Goal: Task Accomplishment & Management: Manage account settings

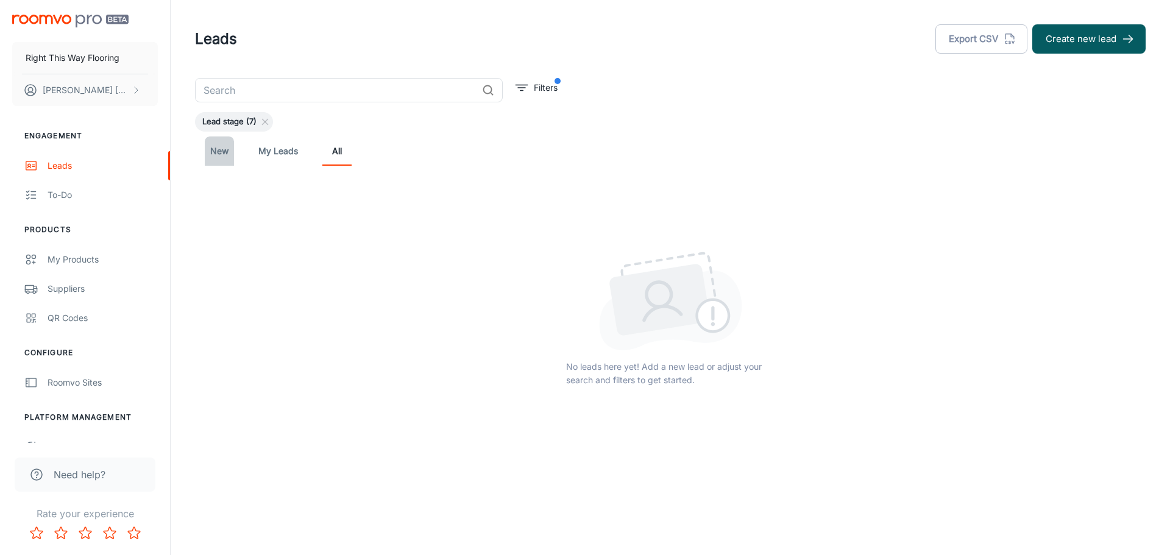
click at [222, 149] on link "New" at bounding box center [219, 151] width 29 height 29
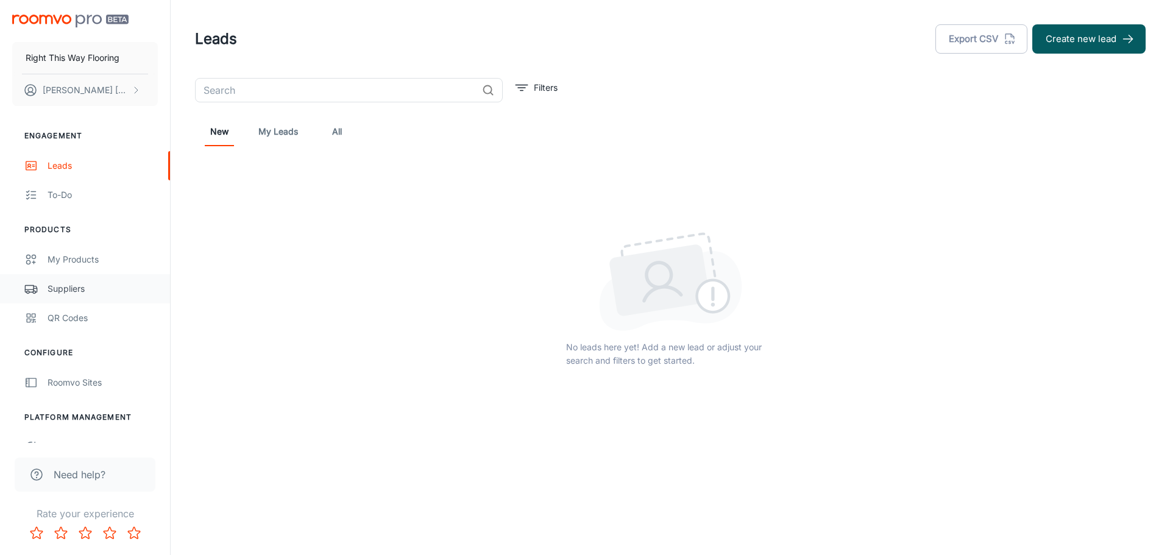
click at [71, 276] on link "Suppliers" at bounding box center [85, 288] width 170 height 29
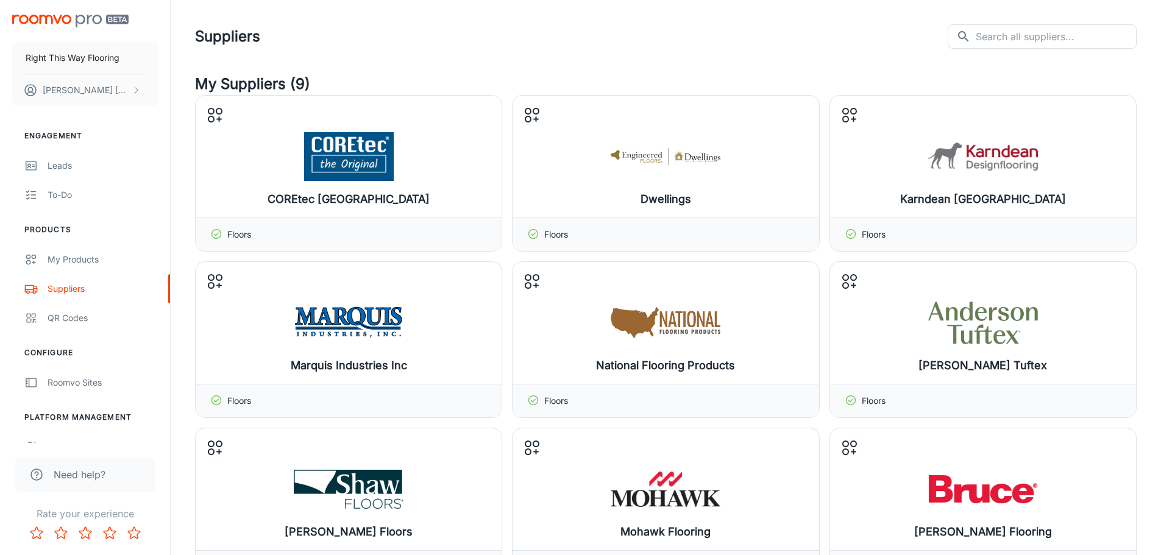
click at [500, 74] on h4 "My Suppliers (9)" at bounding box center [666, 84] width 942 height 22
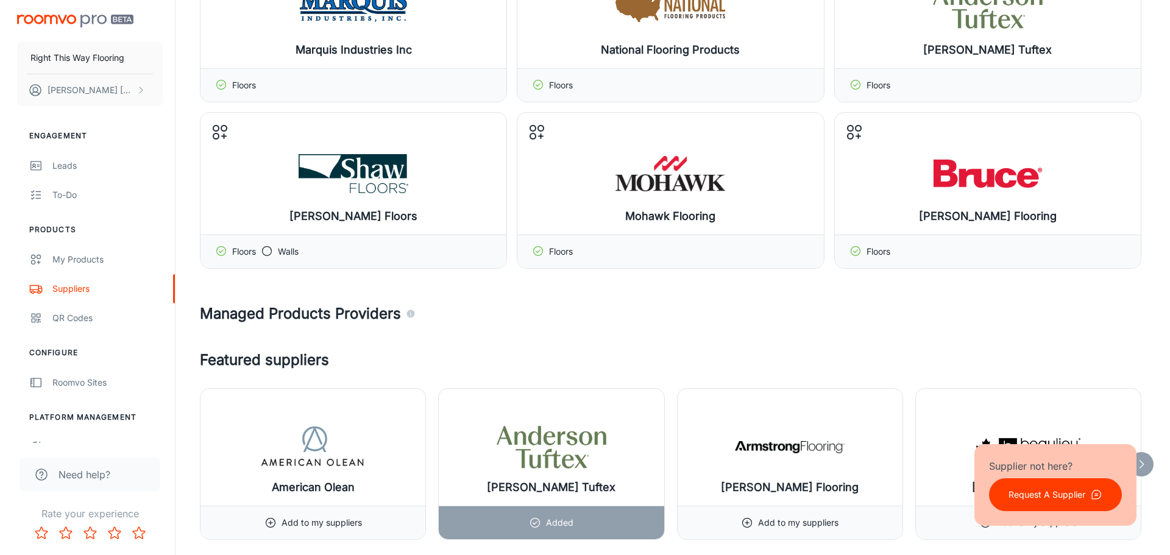
scroll to position [244, 0]
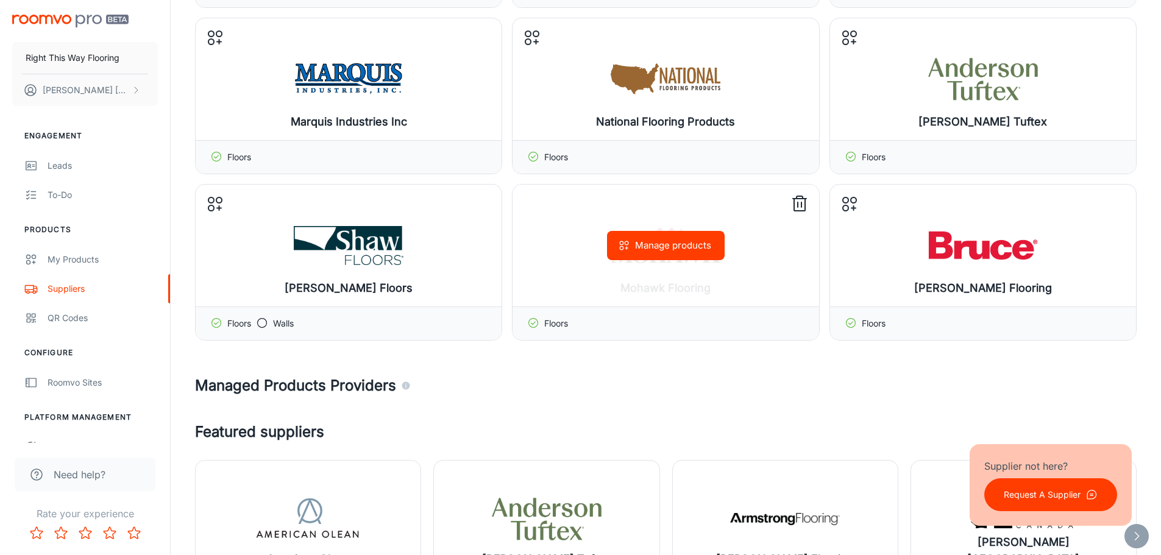
click at [561, 263] on div "Manage products" at bounding box center [666, 246] width 306 height 122
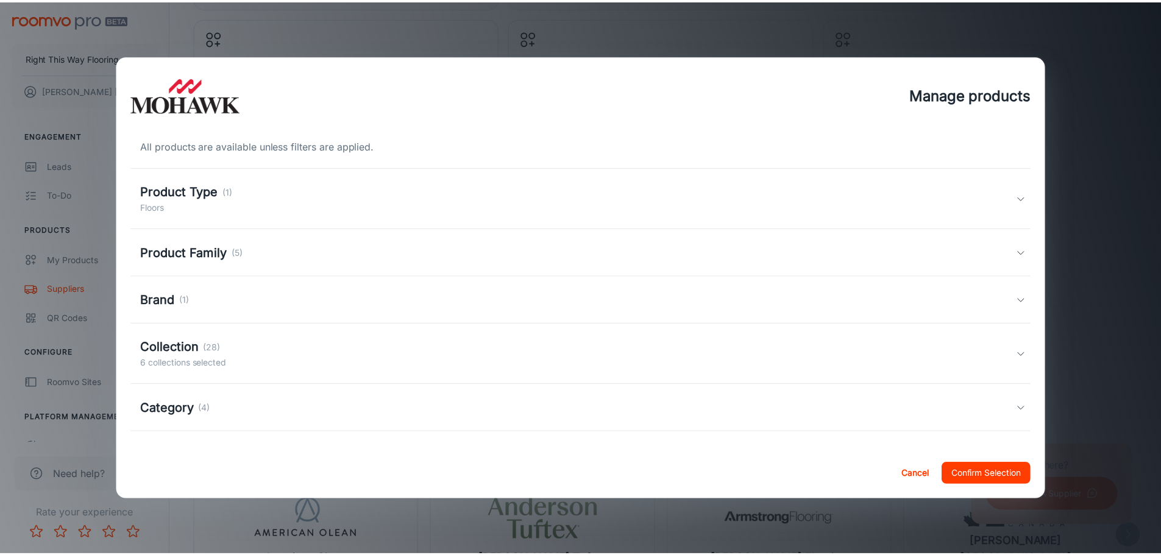
scroll to position [93, 0]
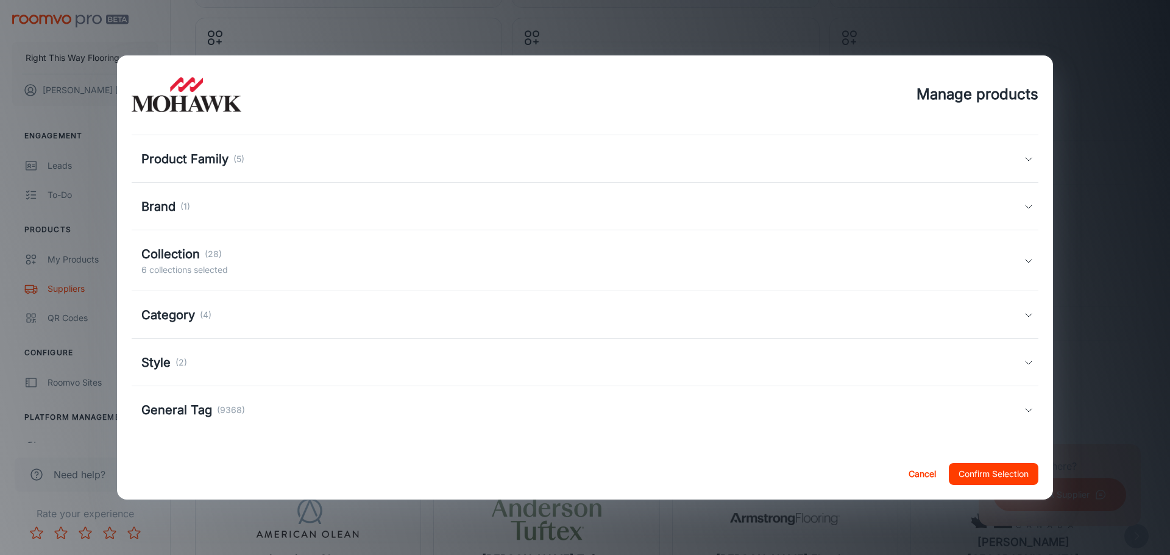
click at [1105, 232] on div "Manage products All products are available unless filters are applied. Product …" at bounding box center [585, 277] width 1170 height 555
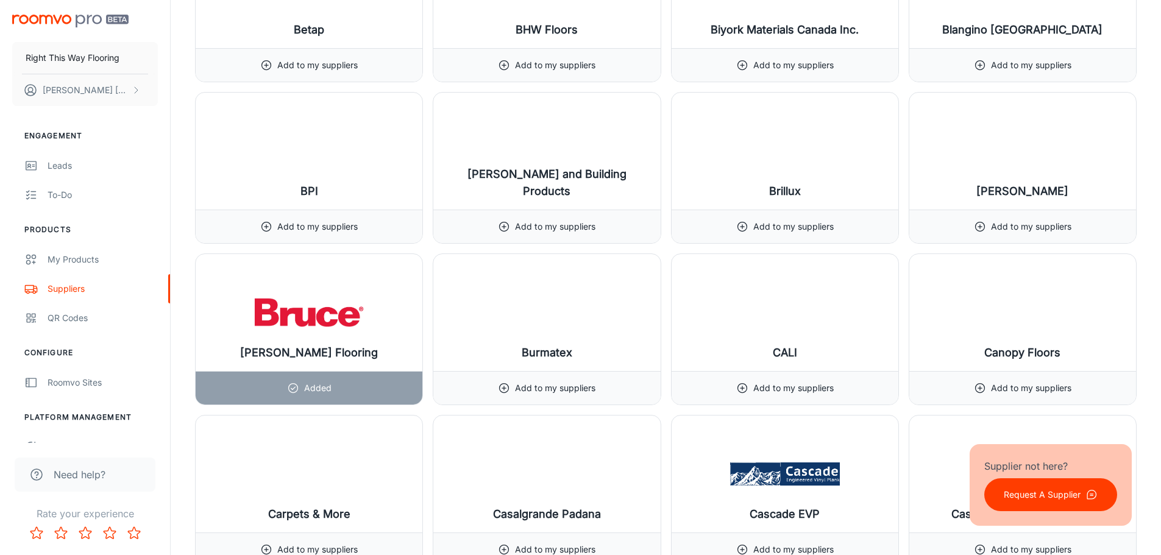
scroll to position [2865, 0]
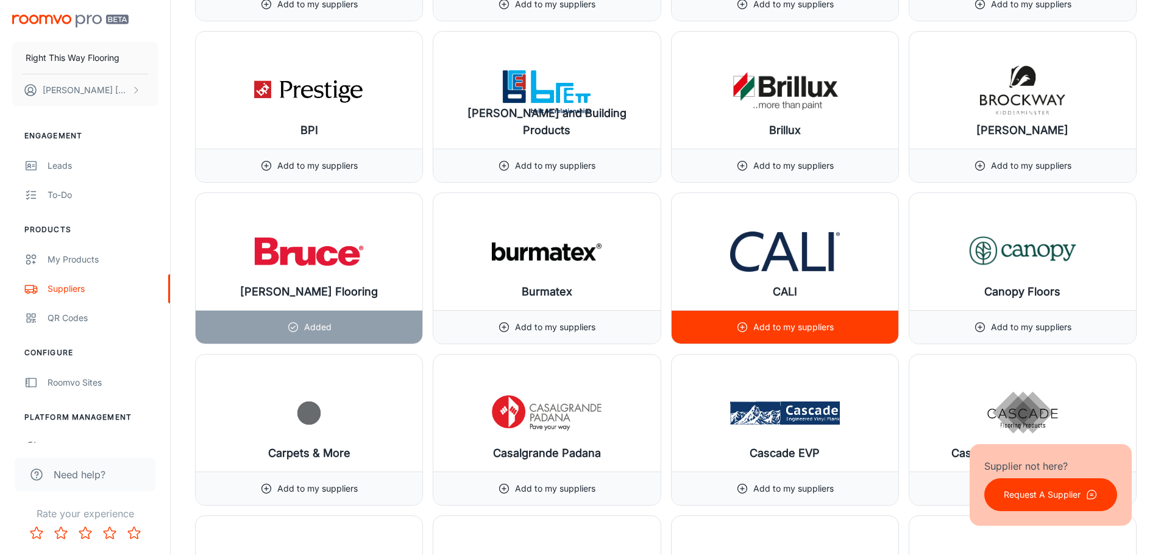
click at [785, 334] on div "Add to my suppliers" at bounding box center [785, 327] width 98 height 33
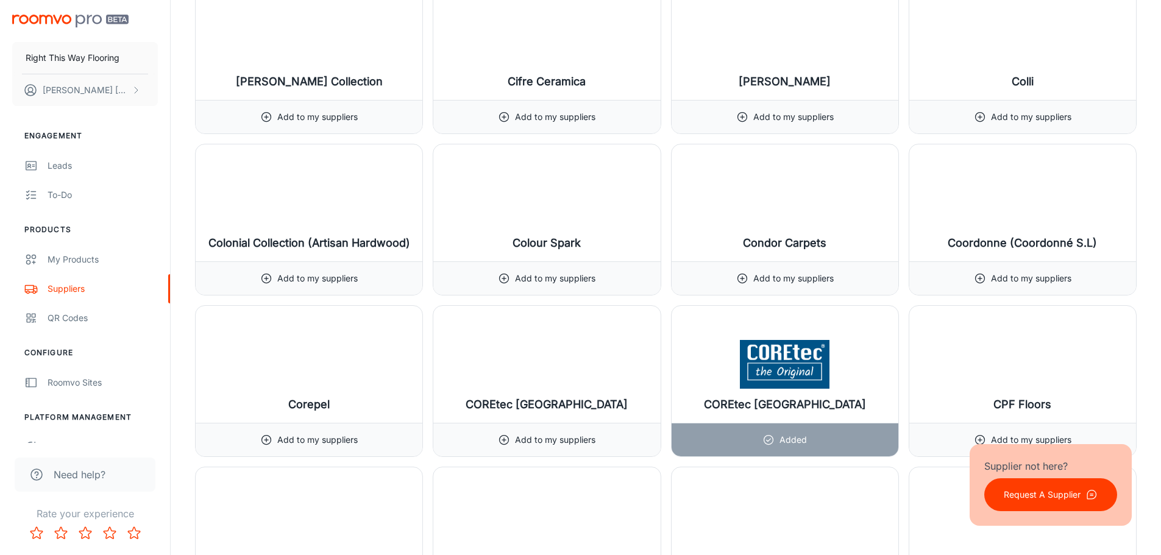
scroll to position [3962, 0]
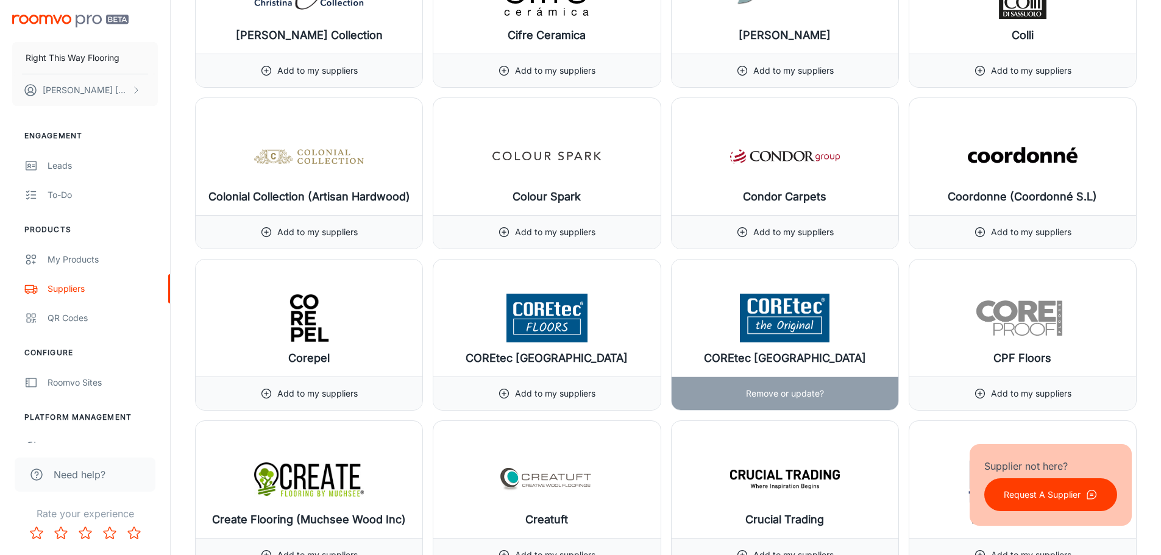
click at [781, 394] on p "Remove or update?" at bounding box center [785, 393] width 78 height 13
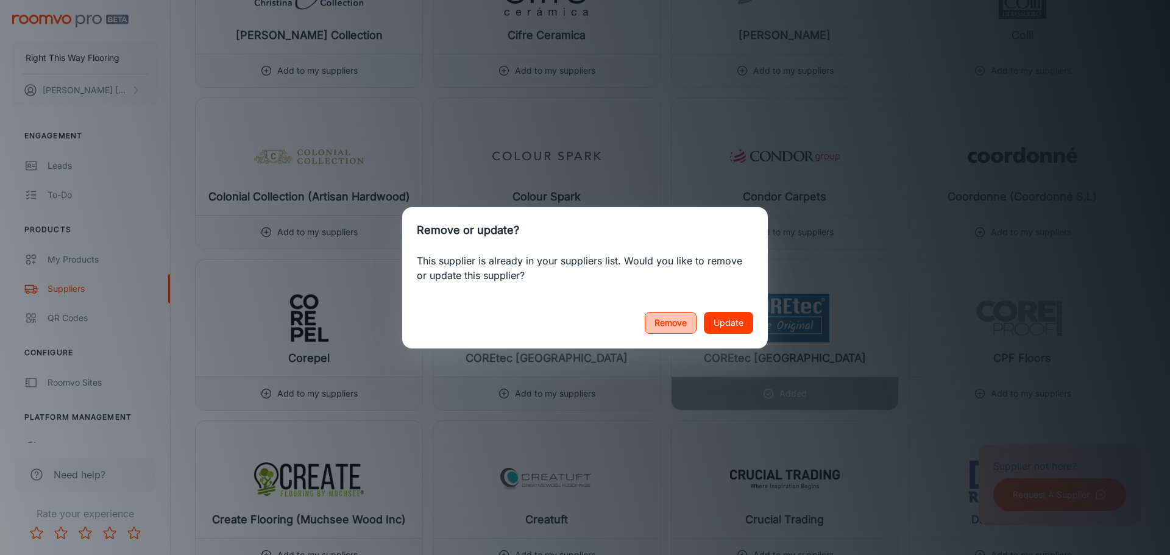
click at [682, 329] on button "Remove" at bounding box center [671, 323] width 52 height 22
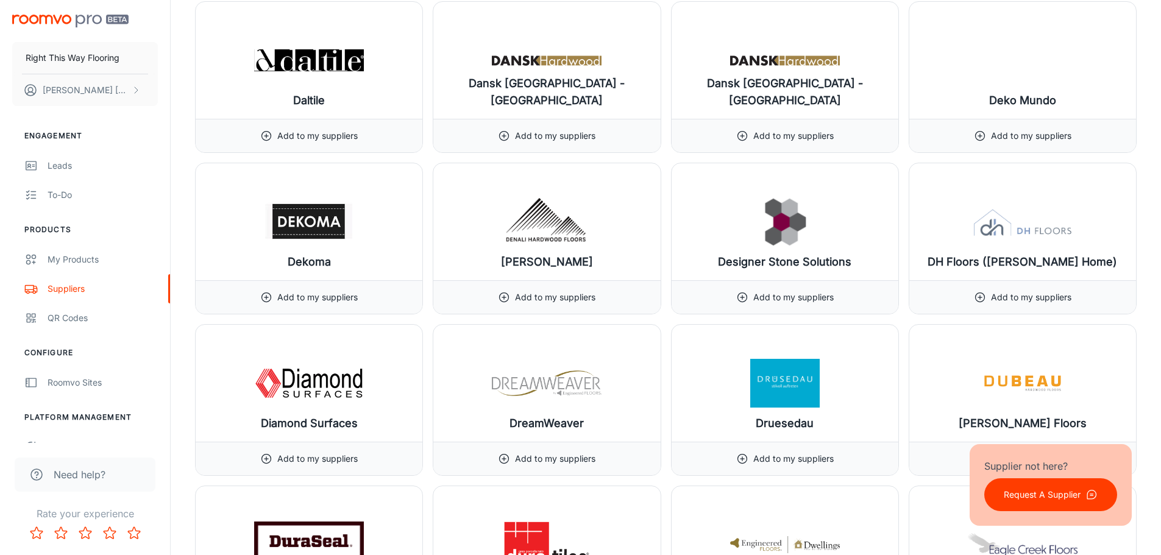
scroll to position [4511, 0]
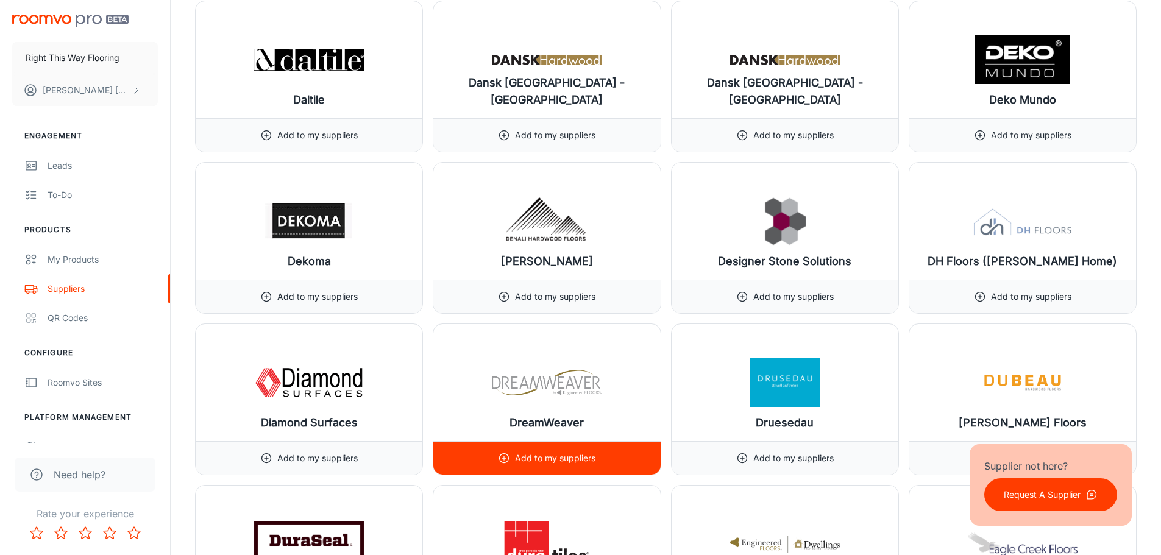
click at [530, 460] on p "Add to my suppliers" at bounding box center [555, 458] width 80 height 13
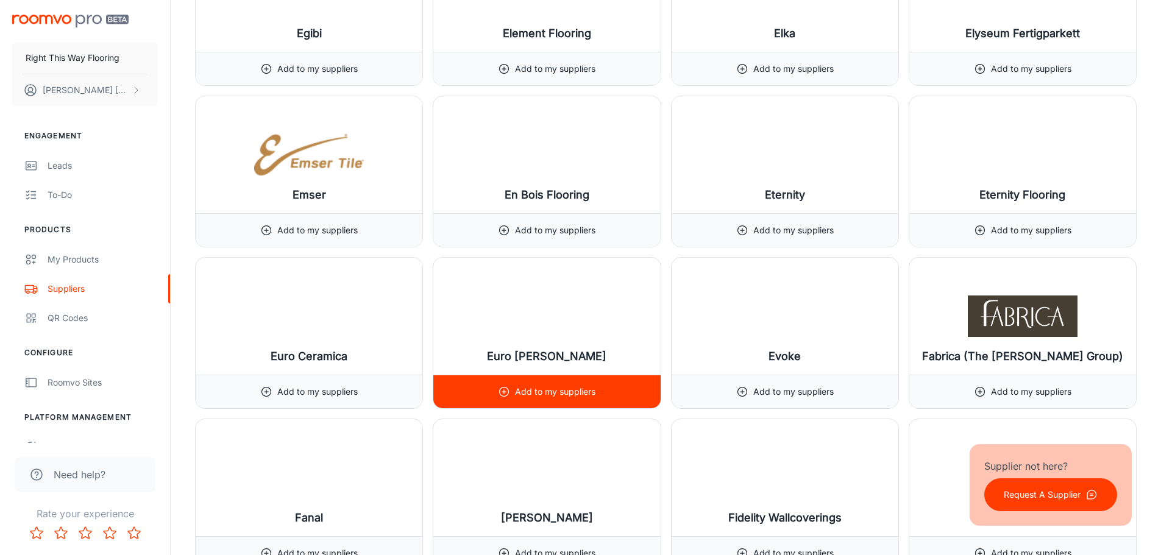
scroll to position [5486, 0]
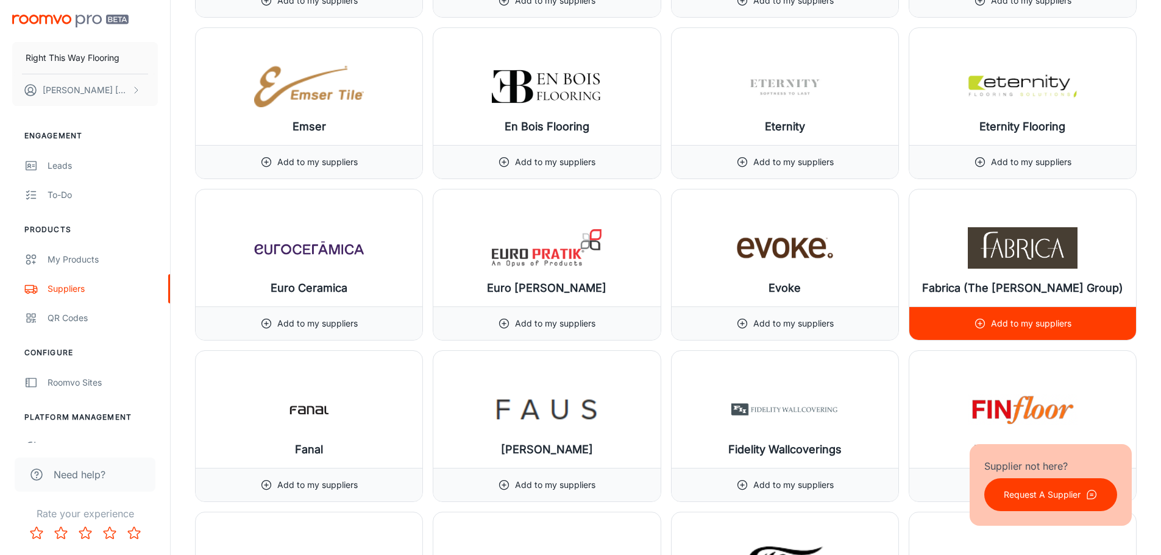
click at [1003, 315] on div "Add to my suppliers" at bounding box center [1023, 323] width 98 height 33
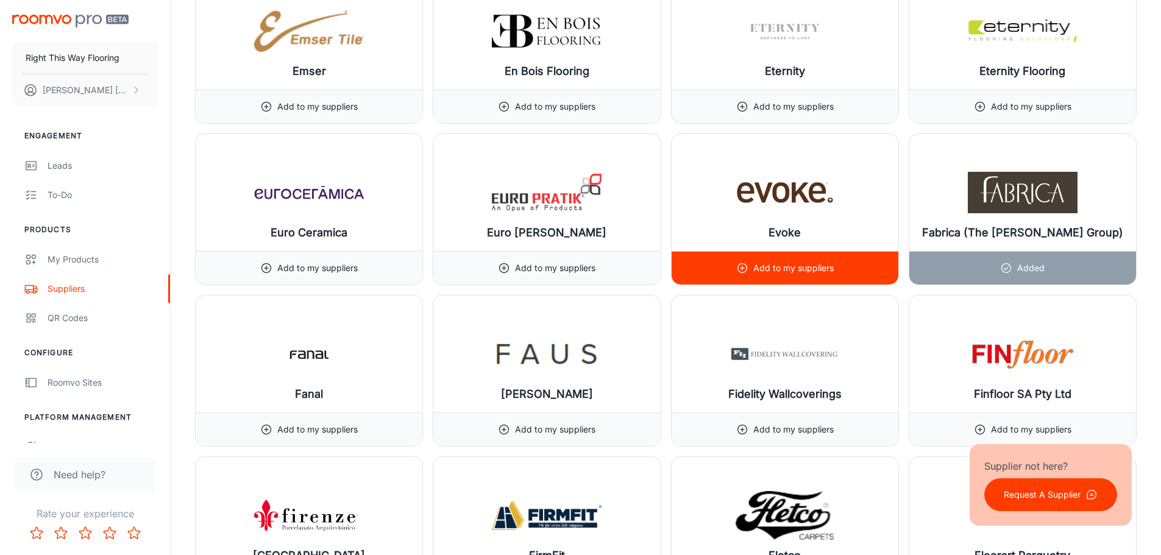
scroll to position [5547, 0]
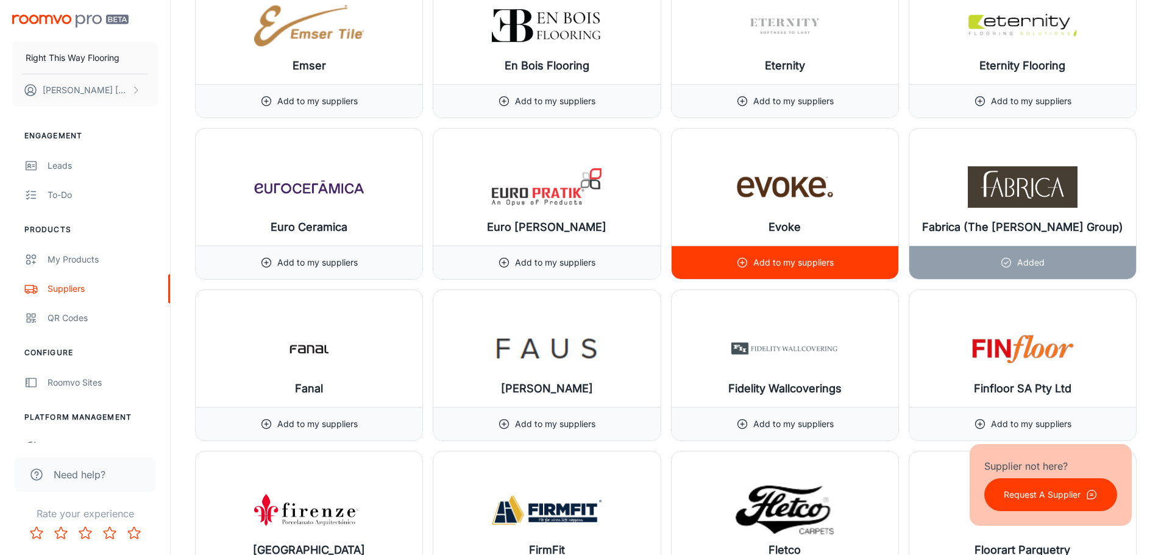
click at [794, 263] on p "Add to my suppliers" at bounding box center [793, 262] width 80 height 13
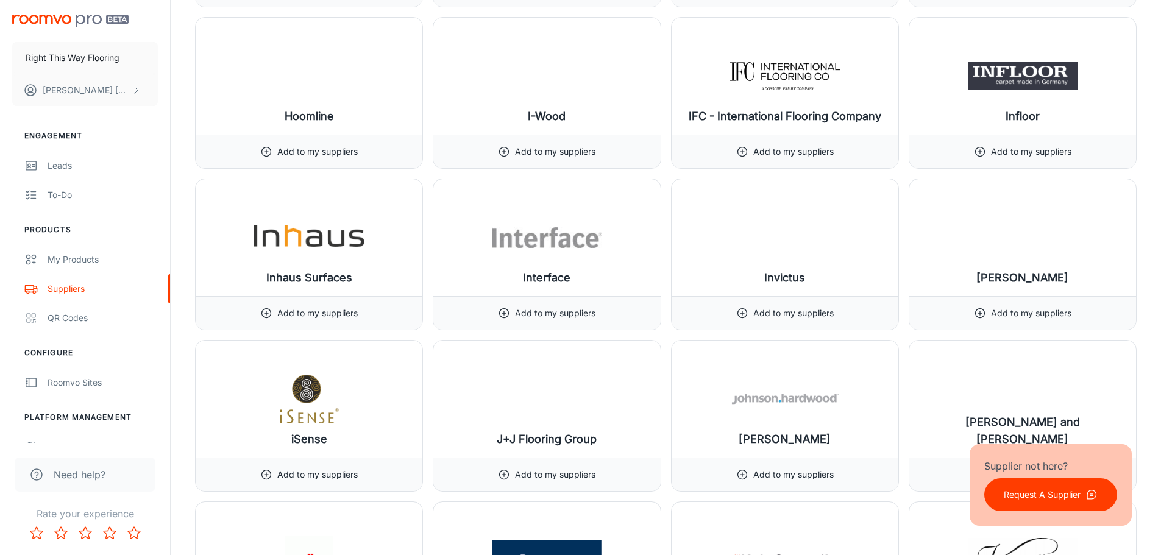
scroll to position [7620, 0]
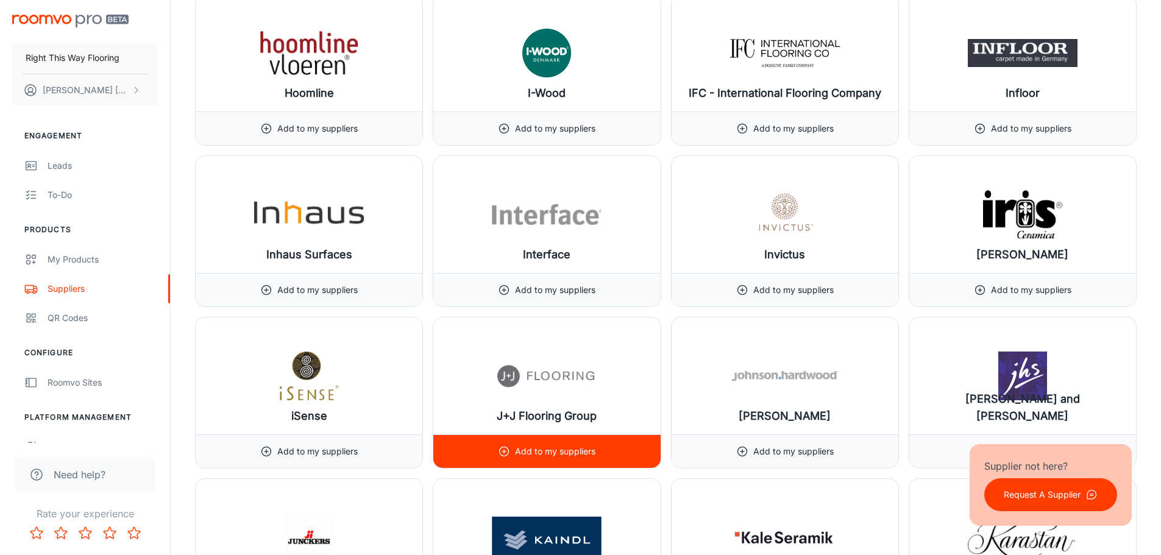
click at [545, 454] on p "Add to my suppliers" at bounding box center [555, 451] width 80 height 13
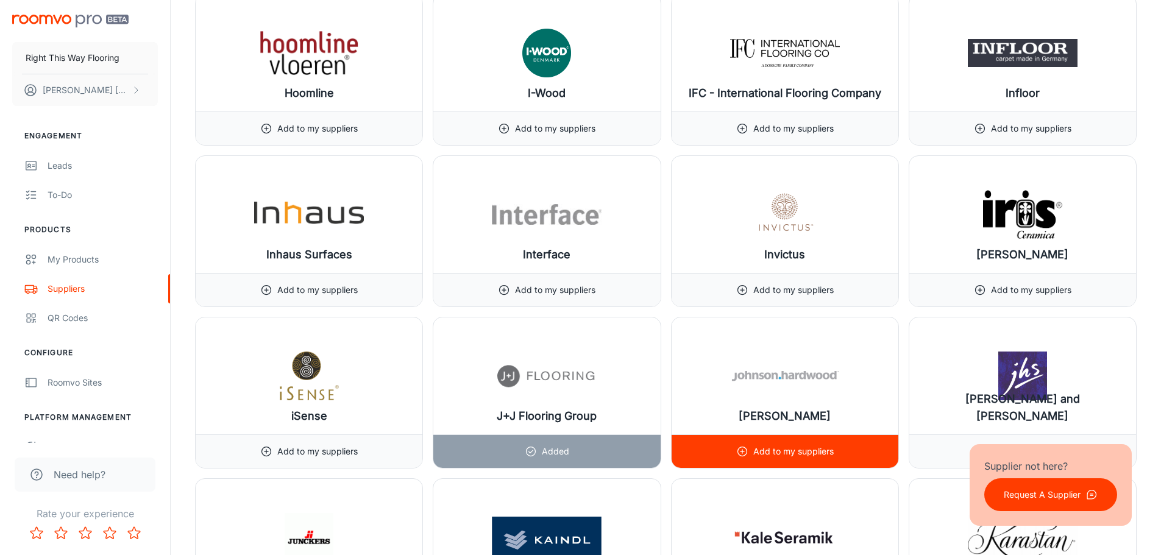
click at [763, 449] on p "Add to my suppliers" at bounding box center [793, 451] width 80 height 13
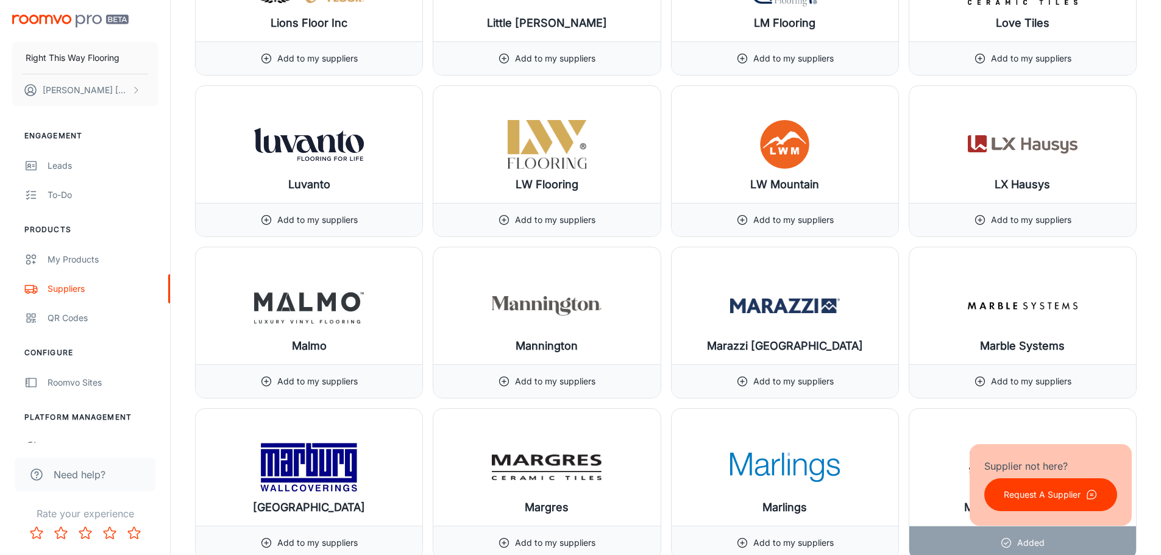
scroll to position [9326, 0]
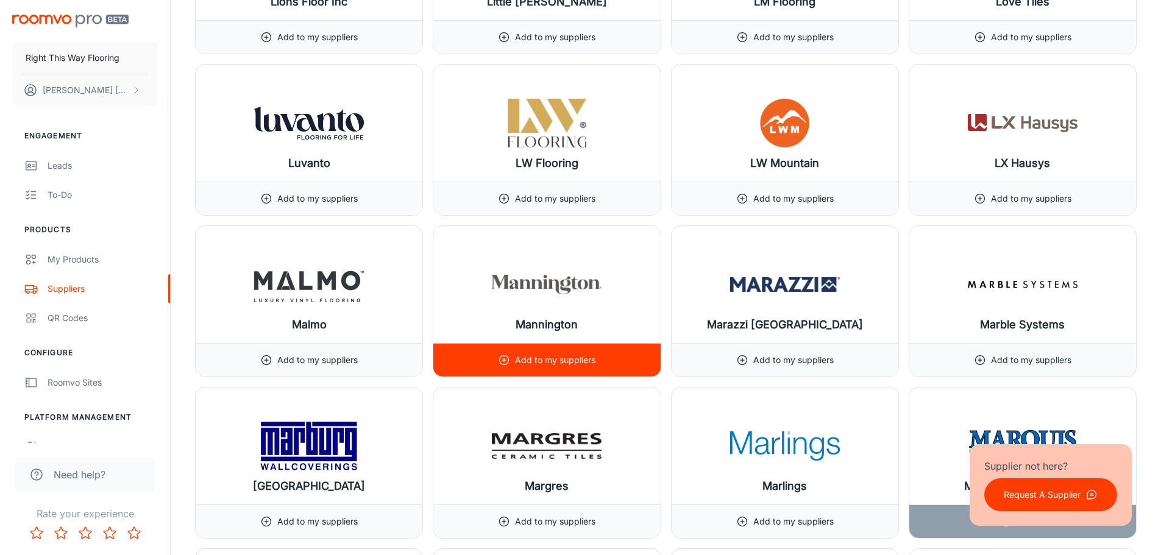
click at [503, 357] on icon at bounding box center [504, 360] width 12 height 12
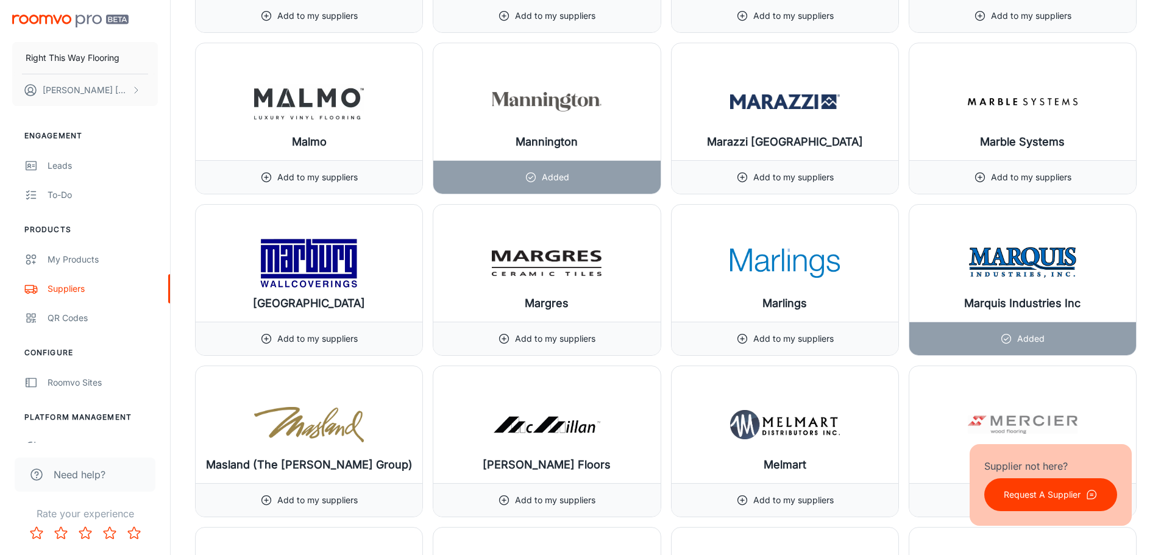
scroll to position [9631, 0]
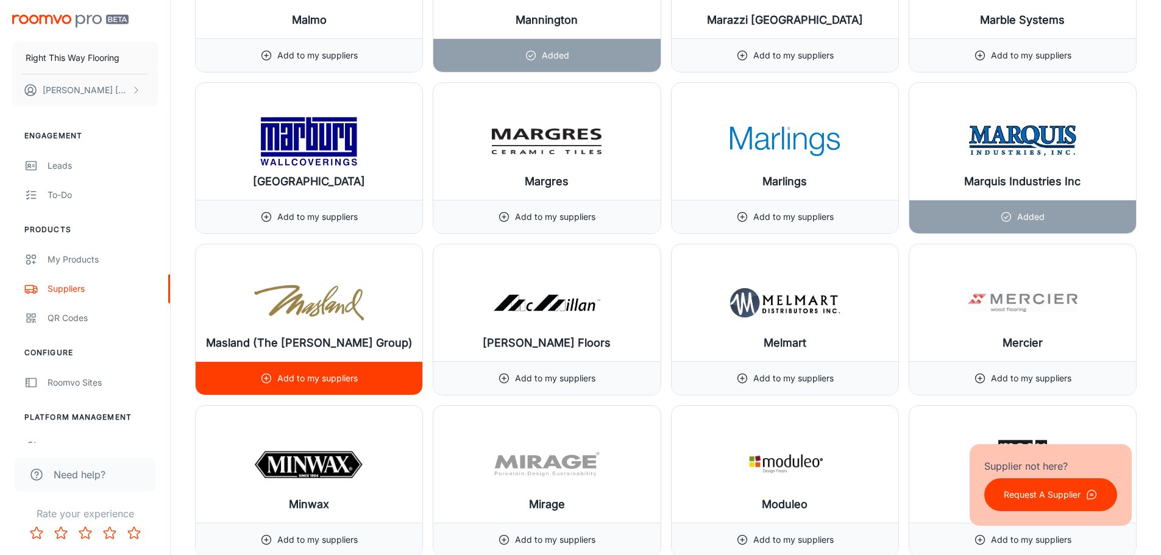
click at [335, 383] on p "Add to my suppliers" at bounding box center [317, 378] width 80 height 13
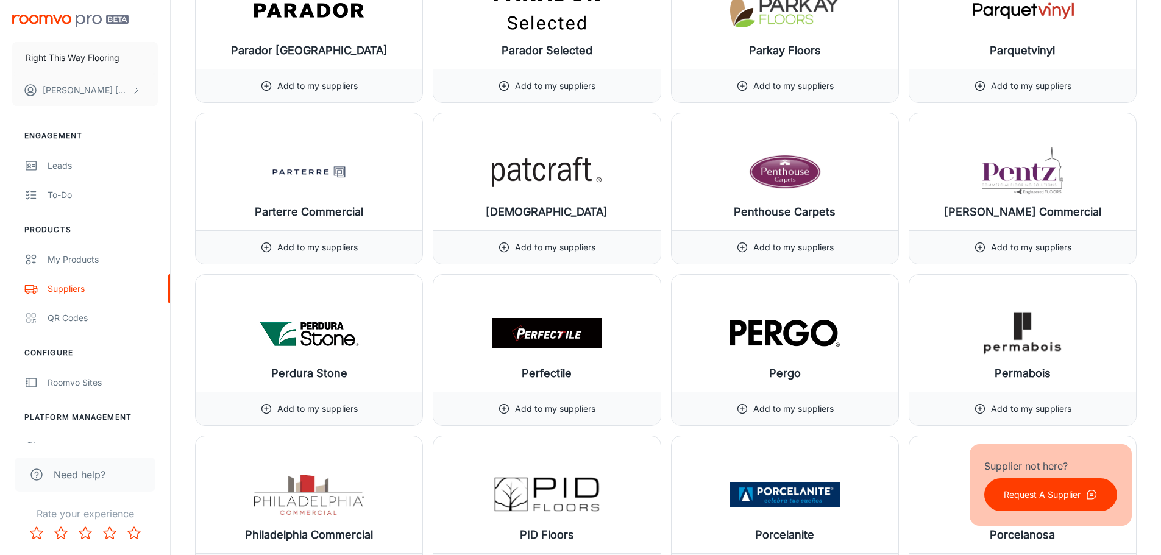
scroll to position [11277, 0]
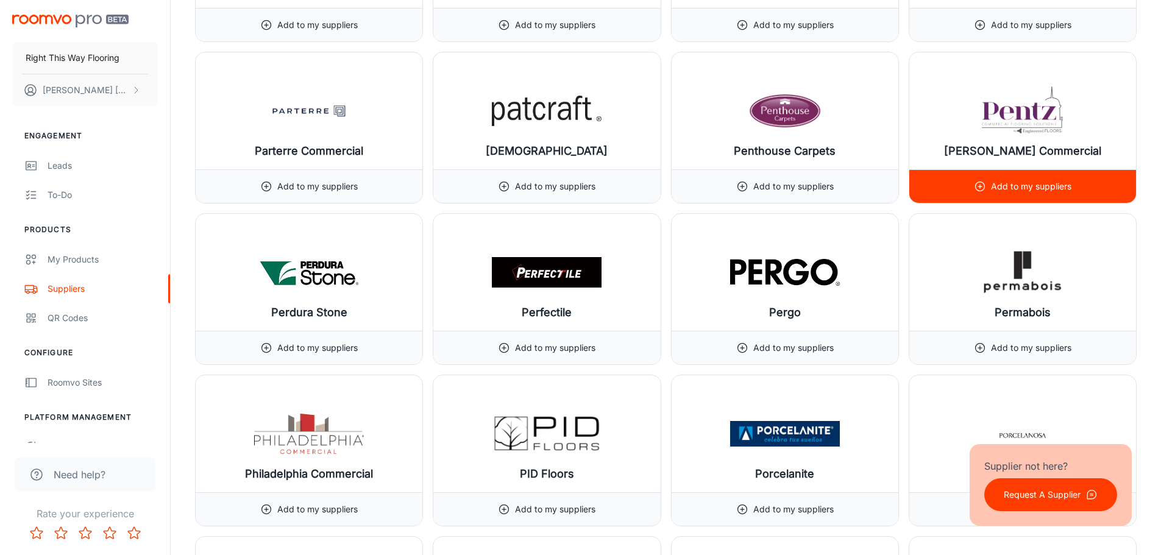
click at [1041, 182] on p "Add to my suppliers" at bounding box center [1031, 186] width 80 height 13
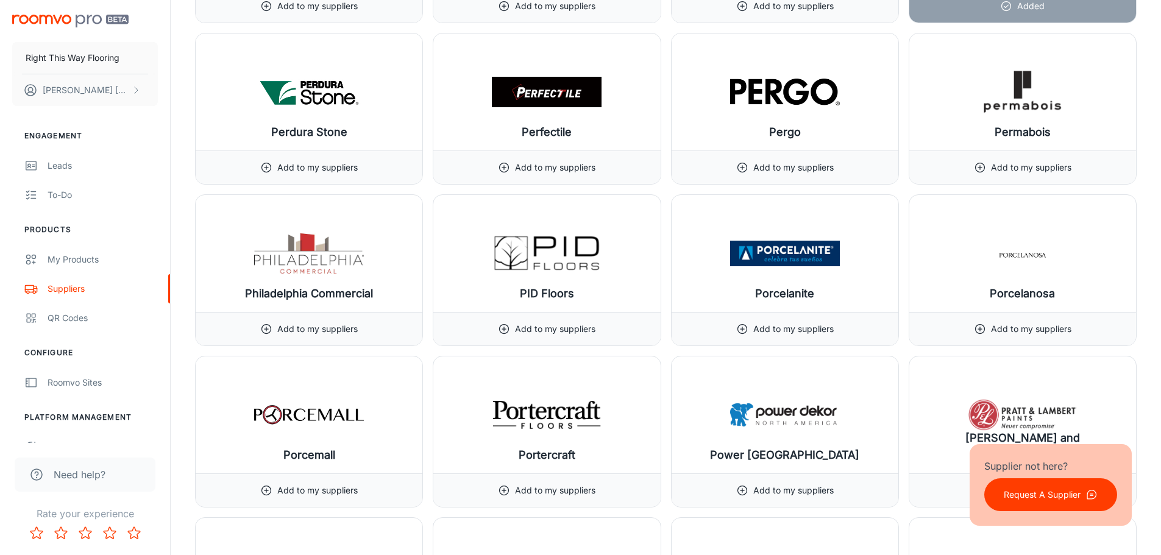
scroll to position [11521, 0]
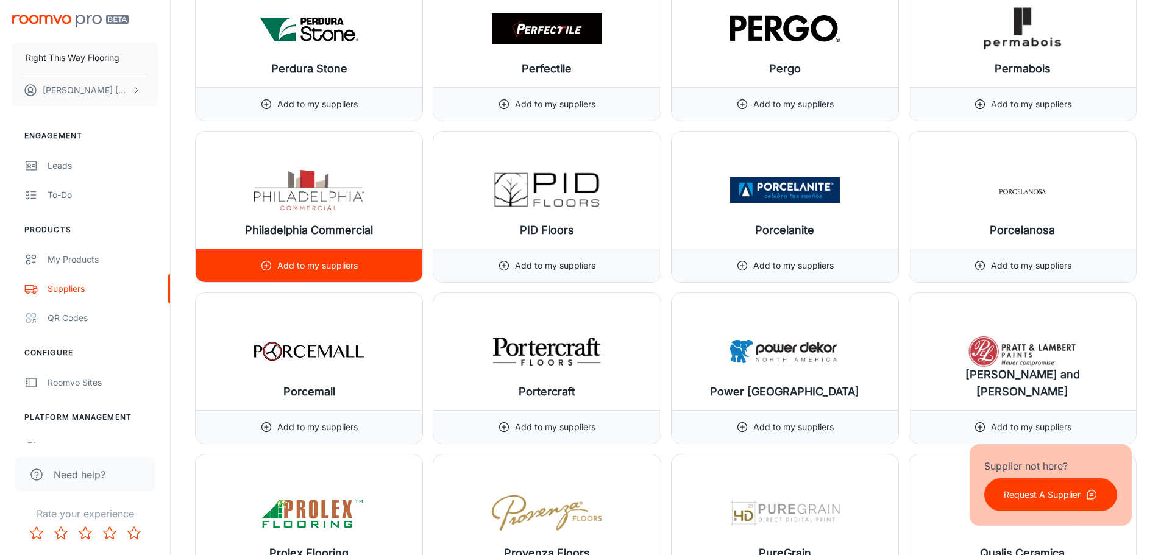
click at [370, 257] on div "Add to my suppliers" at bounding box center [309, 266] width 227 height 34
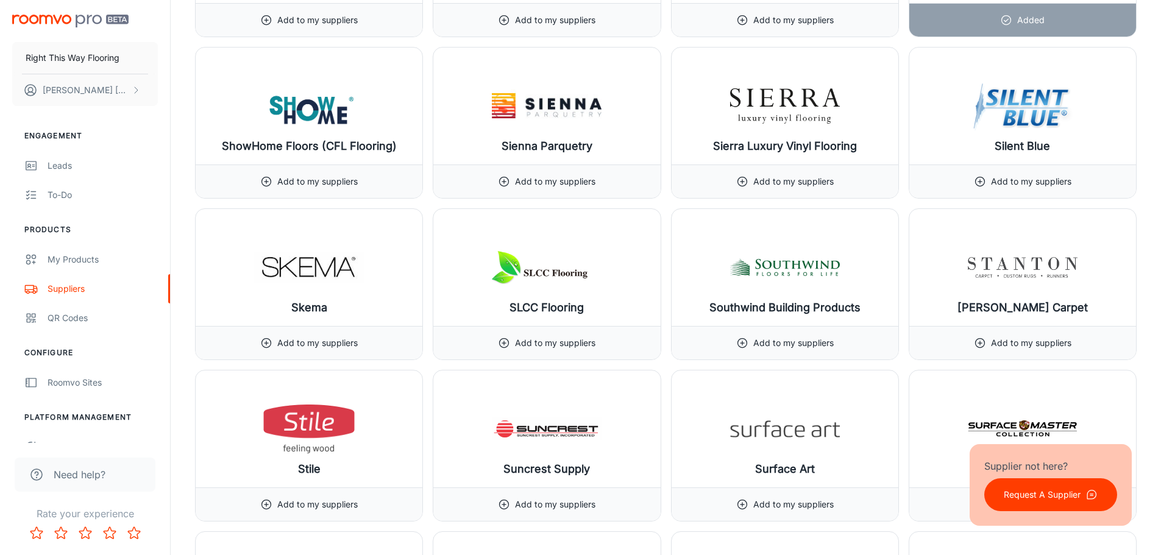
scroll to position [12740, 0]
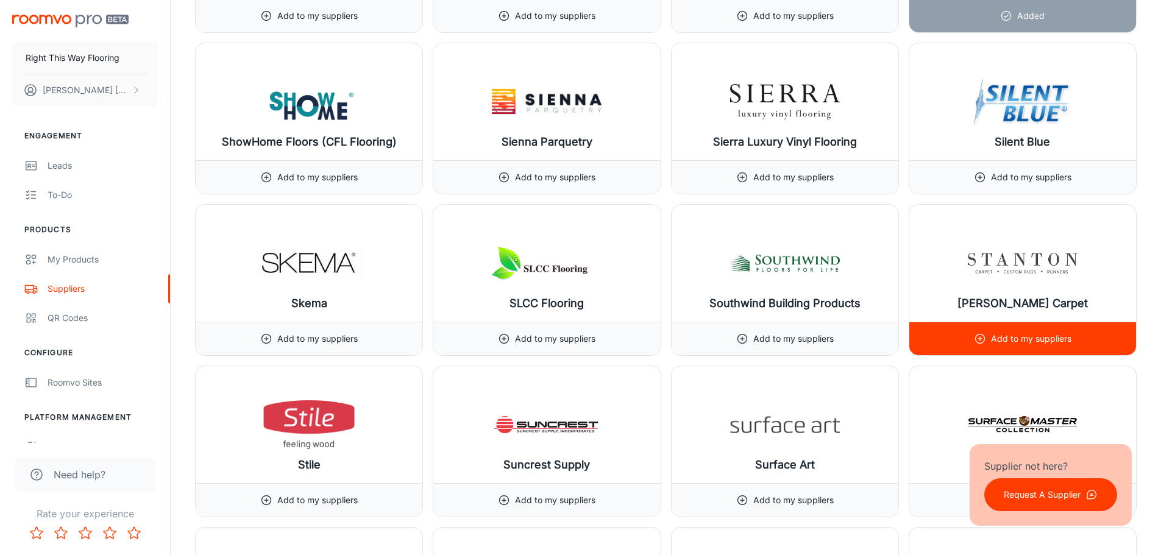
click at [984, 332] on div "Add to my suppliers" at bounding box center [1023, 338] width 98 height 33
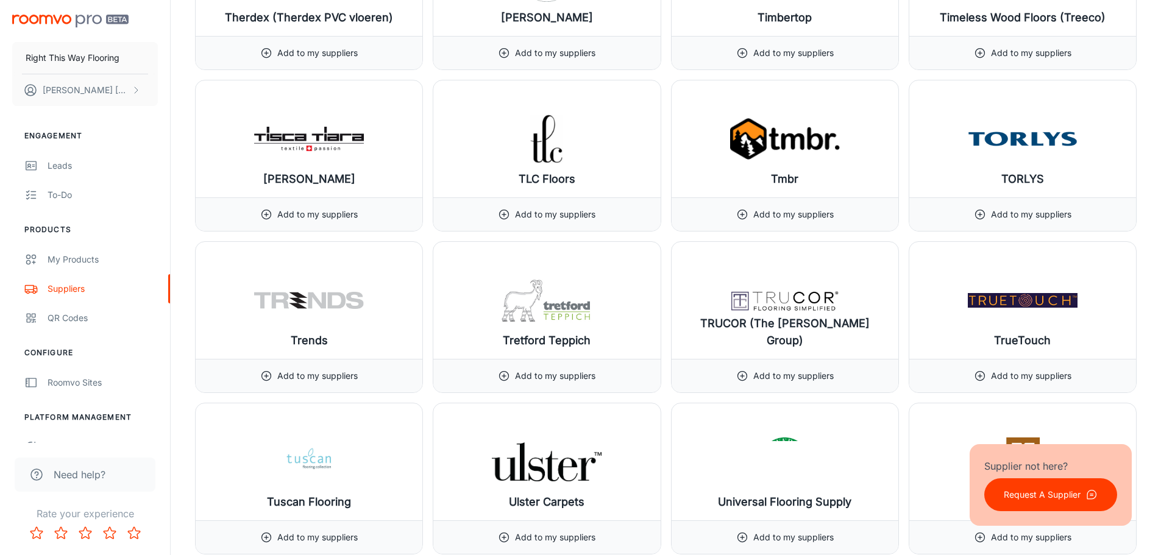
scroll to position [13715, 0]
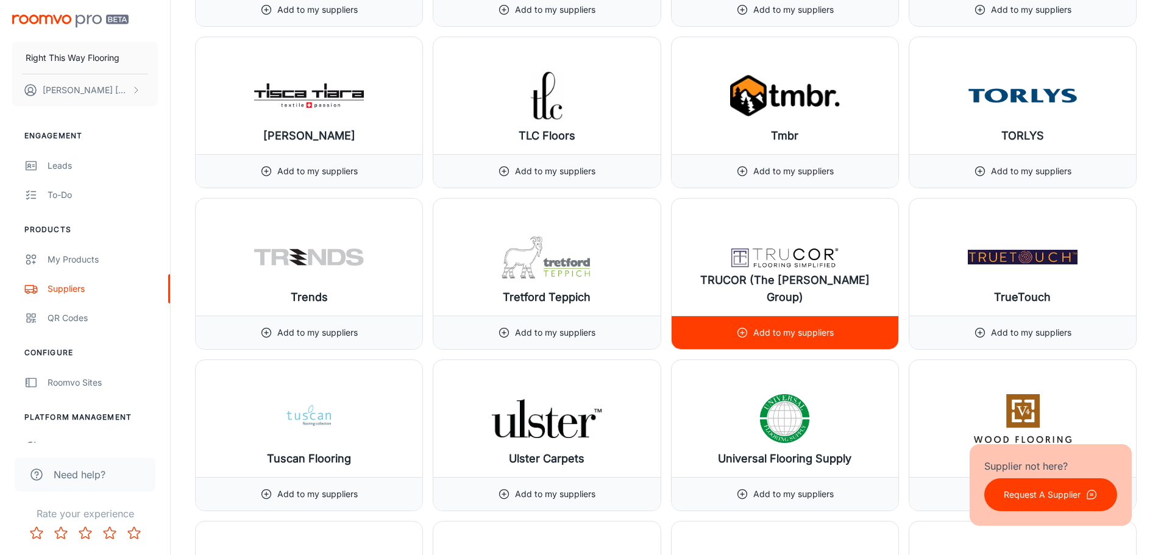
click at [741, 329] on icon at bounding box center [742, 333] width 12 height 12
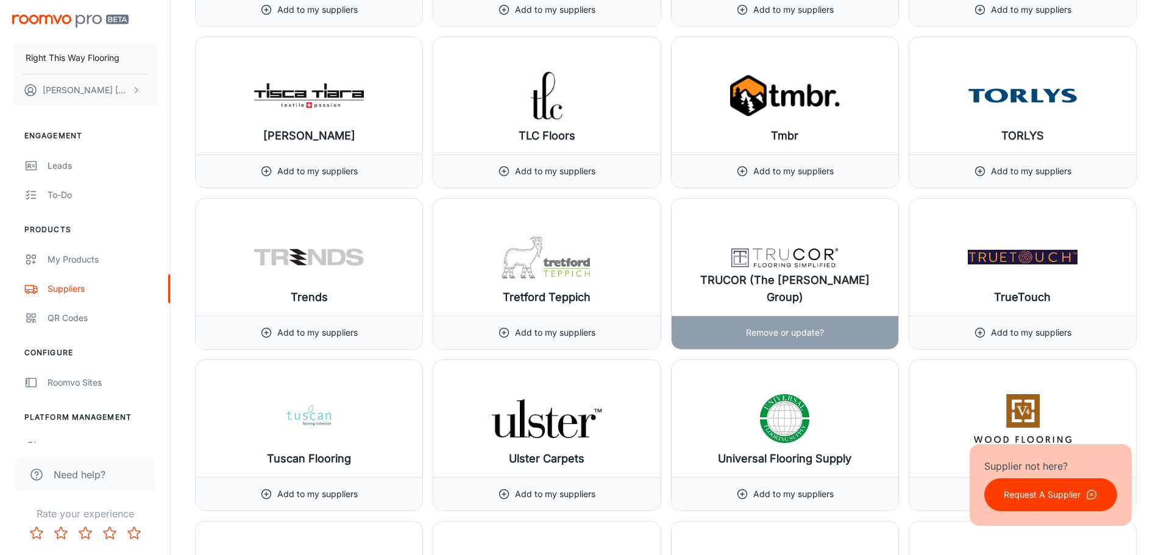
click at [814, 329] on p "Remove or update?" at bounding box center [785, 332] width 78 height 13
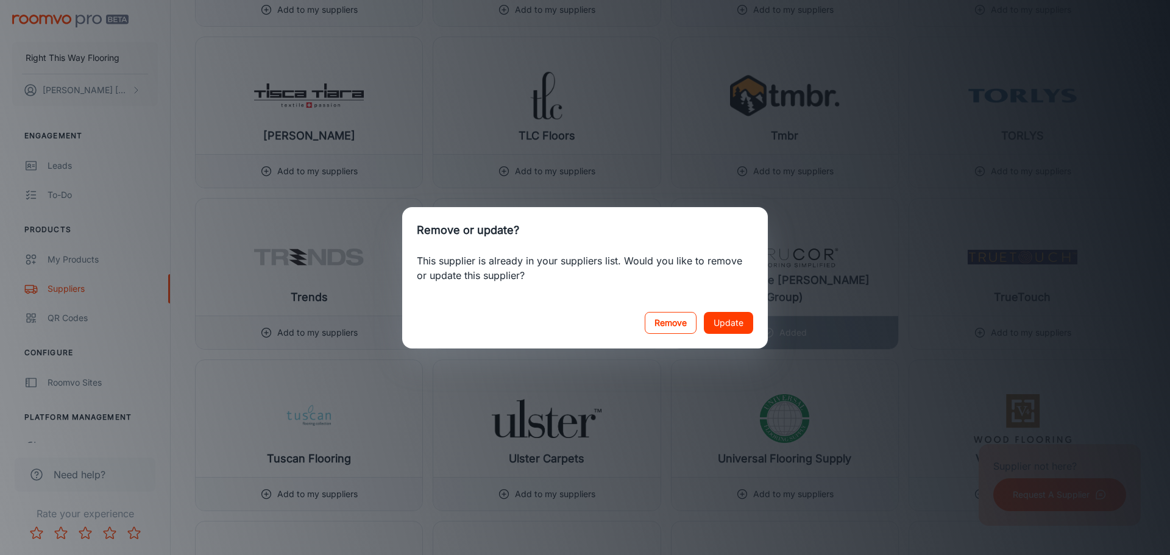
click at [683, 329] on button "Remove" at bounding box center [671, 323] width 52 height 22
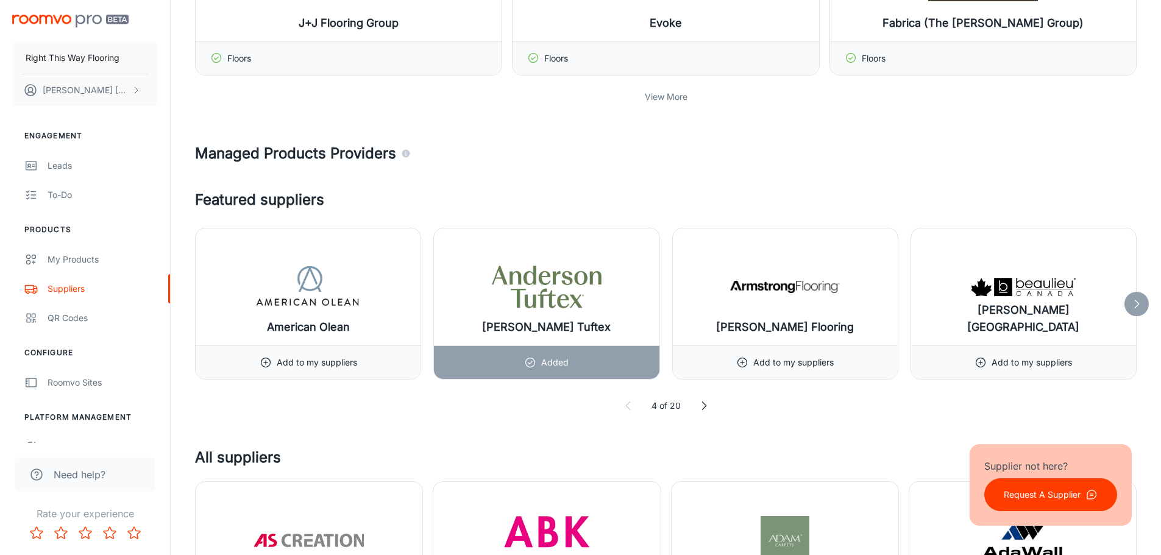
scroll to position [488, 0]
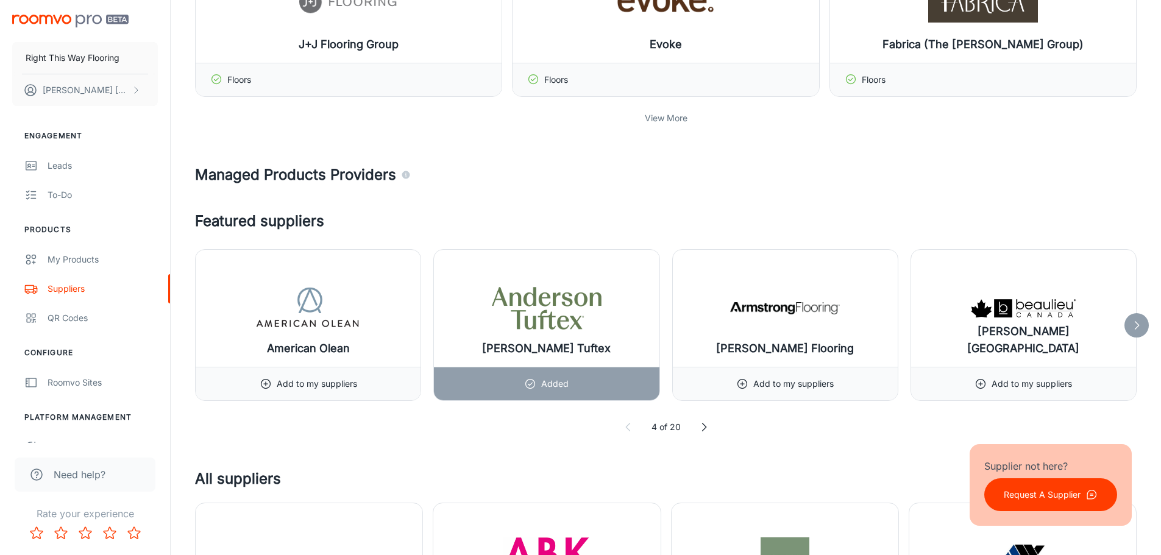
click at [630, 429] on icon at bounding box center [628, 427] width 12 height 12
click at [1141, 333] on div at bounding box center [1137, 325] width 24 height 24
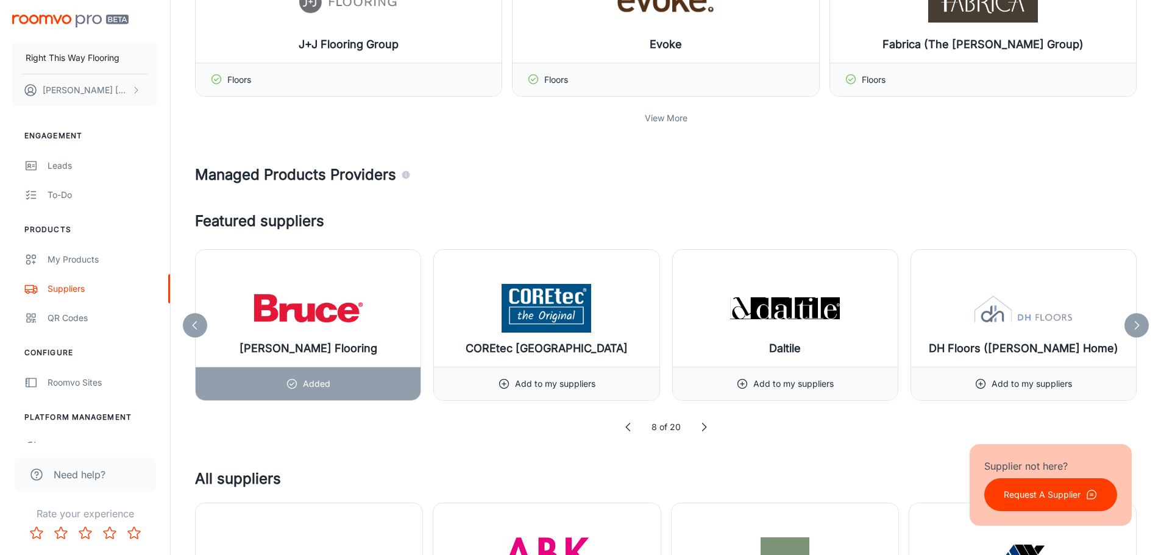
click at [1139, 333] on div at bounding box center [1137, 325] width 24 height 24
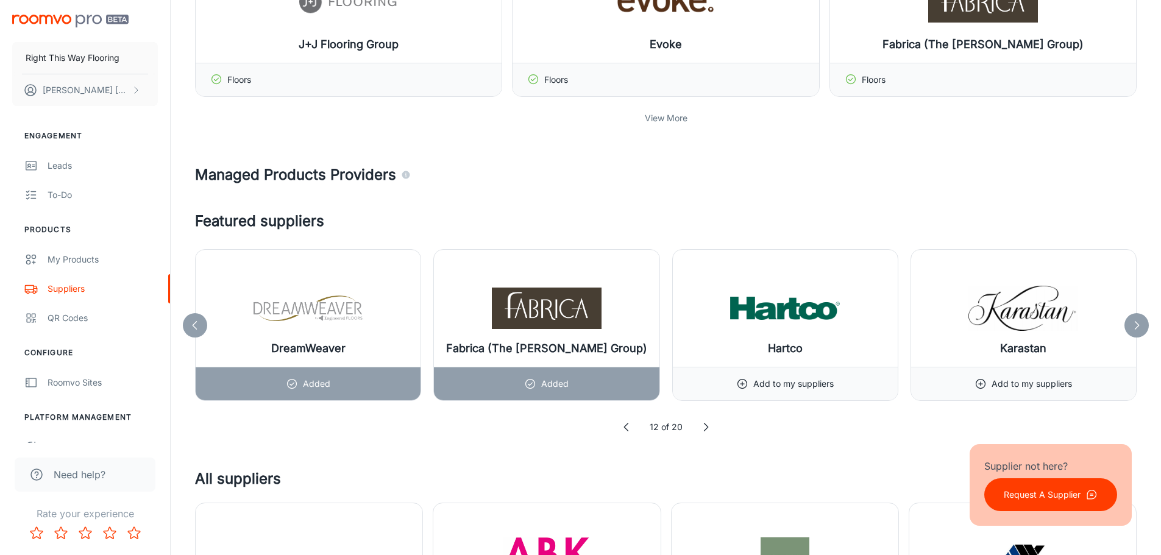
click at [1139, 333] on div at bounding box center [1137, 325] width 24 height 24
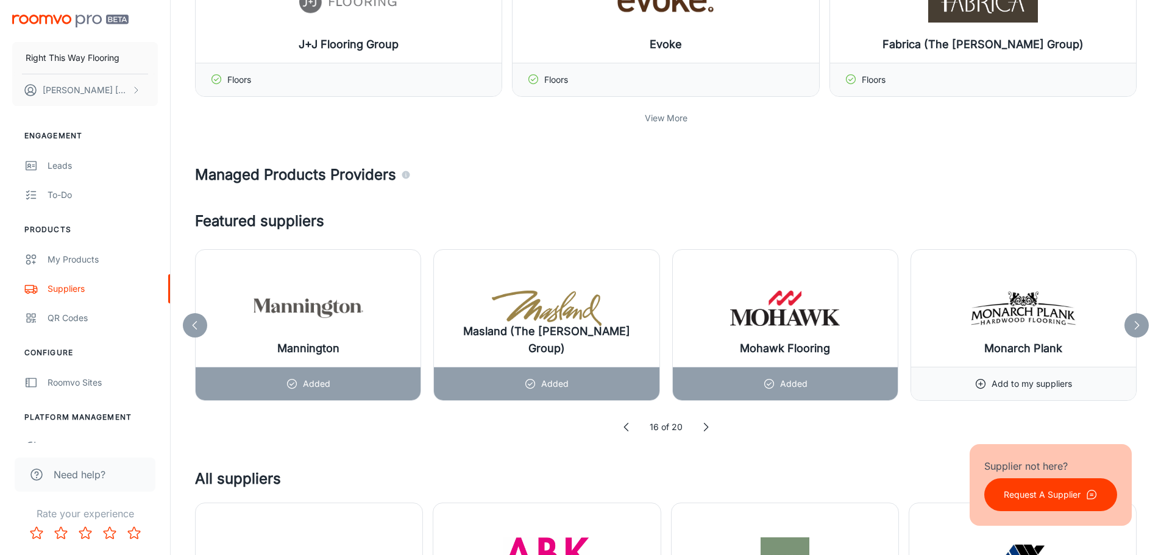
click at [1139, 333] on div at bounding box center [1137, 325] width 24 height 24
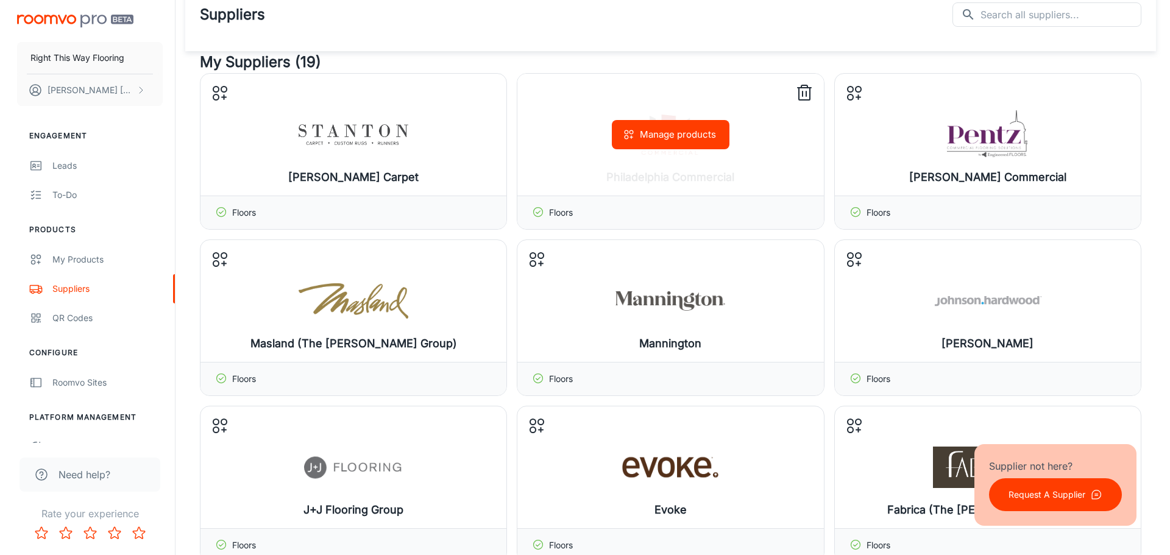
scroll to position [0, 0]
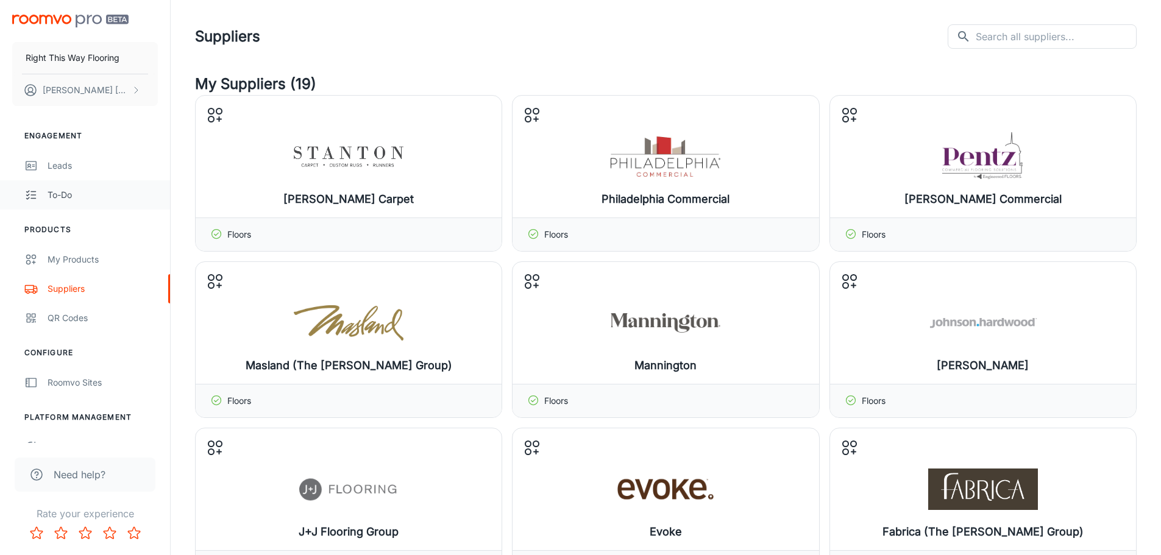
click at [69, 185] on link "To-do" at bounding box center [85, 194] width 170 height 29
